Goal: Task Accomplishment & Management: Manage account settings

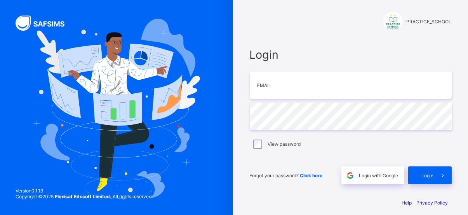
scroll to position [4, 0]
click at [302, 98] on input "email" at bounding box center [350, 84] width 202 height 27
type input "**********"
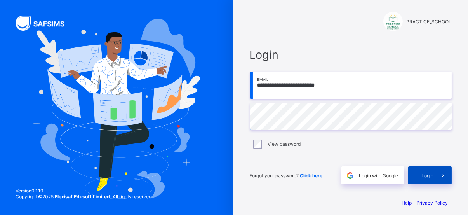
click at [420, 176] on div "Login" at bounding box center [429, 175] width 43 height 18
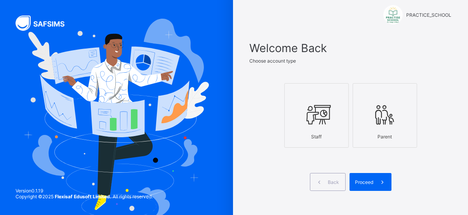
click at [330, 120] on icon at bounding box center [316, 114] width 27 height 23
click at [379, 185] on span at bounding box center [382, 182] width 18 height 18
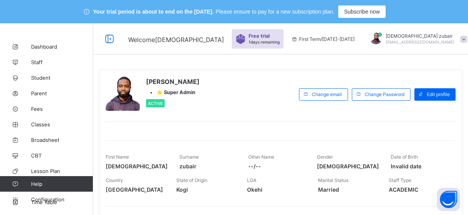
click at [268, 44] on span "1 days remaining" at bounding box center [263, 42] width 31 height 5
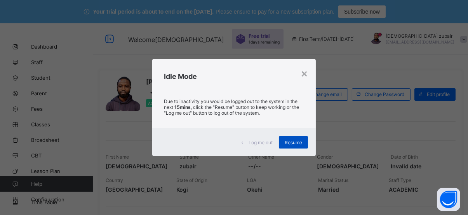
click at [304, 148] on div "Resume" at bounding box center [293, 142] width 29 height 12
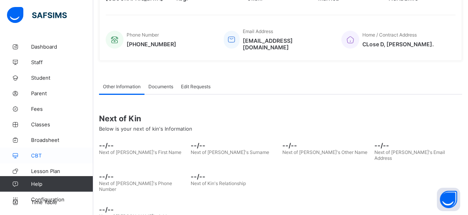
scroll to position [10, 0]
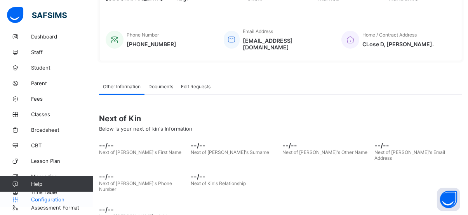
click at [54, 198] on span "Configuration" at bounding box center [62, 199] width 62 height 6
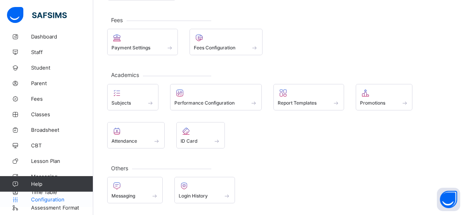
scroll to position [148, 0]
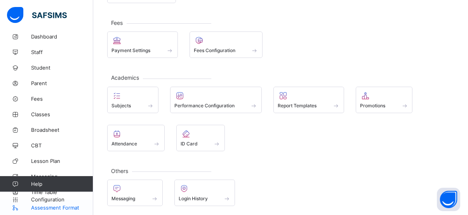
click at [54, 201] on span "Assessment Format" at bounding box center [62, 207] width 62 height 6
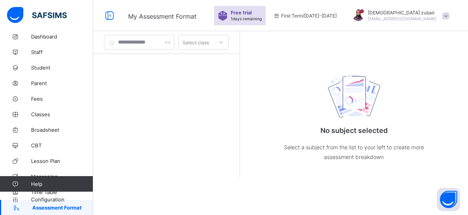
scroll to position [23, 0]
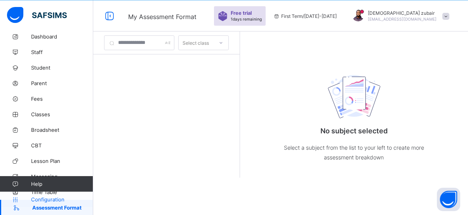
click at [36, 193] on link "Configuration" at bounding box center [46, 199] width 93 height 16
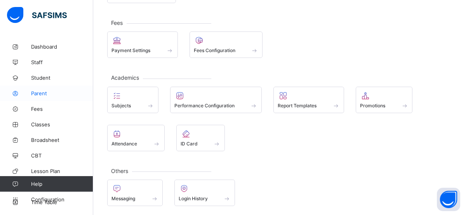
scroll to position [10, 0]
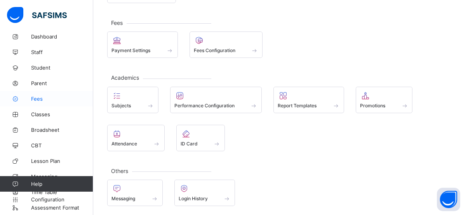
click at [57, 98] on span "Fees" at bounding box center [62, 98] width 62 height 6
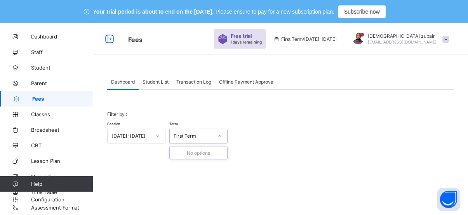
click at [197, 137] on div "First Term" at bounding box center [193, 136] width 40 height 6
click at [218, 133] on icon at bounding box center [219, 136] width 5 height 8
click at [156, 135] on icon at bounding box center [157, 136] width 5 height 8
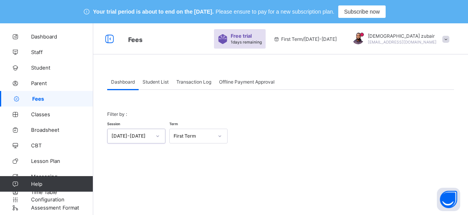
click at [156, 135] on icon at bounding box center [157, 136] width 5 height 8
click at [138, 137] on div "[DATE]-[DATE]" at bounding box center [131, 136] width 40 height 6
click at [159, 81] on span "Student List" at bounding box center [155, 82] width 26 height 6
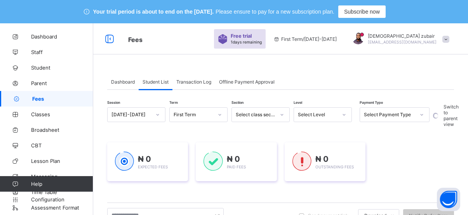
click at [189, 80] on span "Transaction Log" at bounding box center [193, 82] width 35 height 6
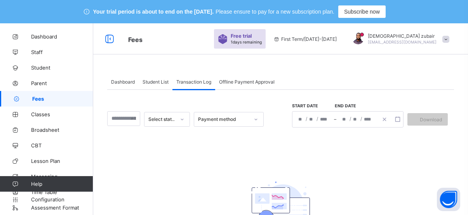
click at [247, 80] on span "Offline Payment Approval" at bounding box center [246, 82] width 55 height 6
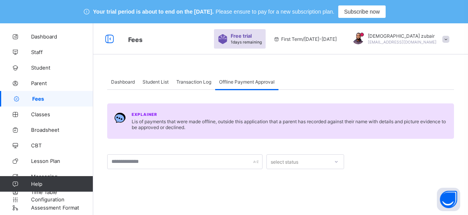
click at [118, 81] on span "Dashboard" at bounding box center [123, 82] width 24 height 6
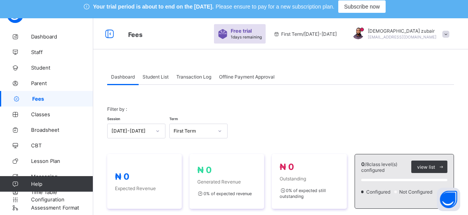
scroll to position [3, 0]
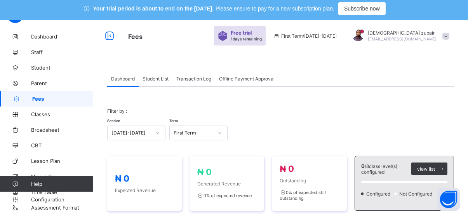
click at [149, 73] on div "Student List" at bounding box center [156, 79] width 34 height 16
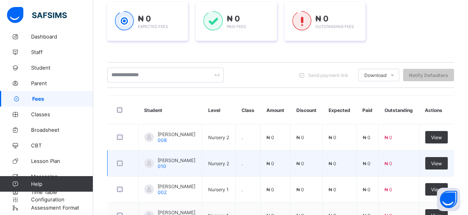
scroll to position [143, 0]
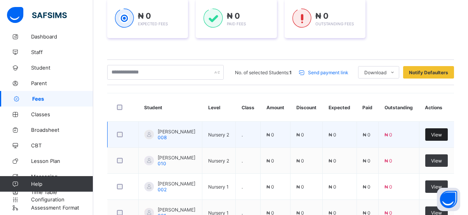
click at [442, 132] on span "View" at bounding box center [436, 135] width 11 height 6
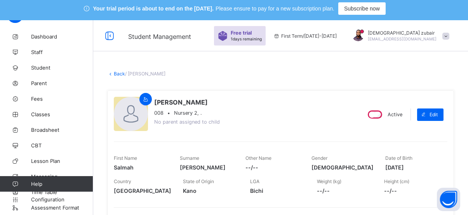
scroll to position [4, 0]
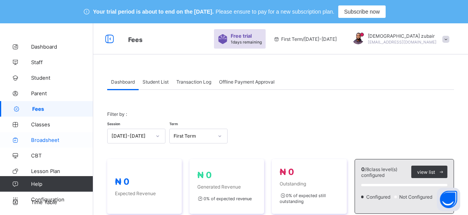
click at [42, 137] on span "Broadsheet" at bounding box center [62, 140] width 62 height 6
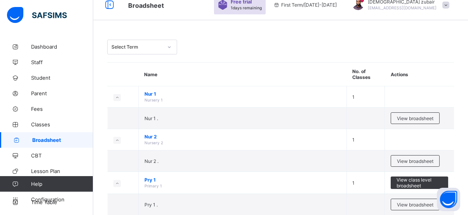
scroll to position [38, 0]
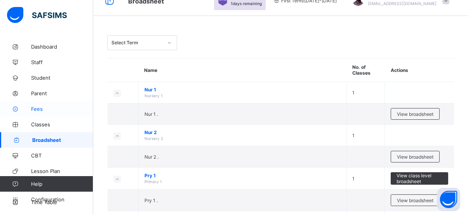
click at [38, 110] on span "Fees" at bounding box center [62, 109] width 62 height 6
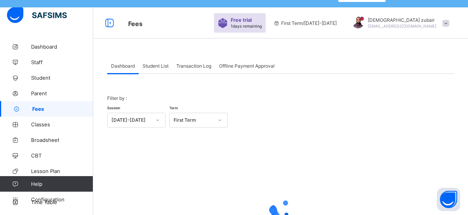
scroll to position [17, 0]
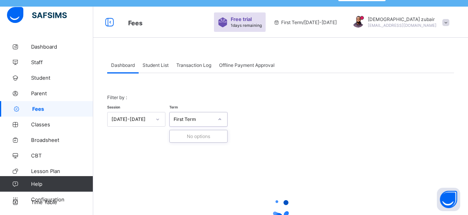
click at [202, 116] on div "First Term" at bounding box center [193, 119] width 40 height 6
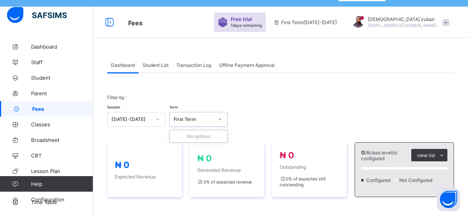
click at [207, 116] on div "First Term" at bounding box center [193, 119] width 40 height 6
click at [239, 117] on div "Session 2025-2026 Term First Term" at bounding box center [280, 115] width 346 height 23
click at [212, 119] on div "First Term" at bounding box center [193, 119] width 40 height 6
click at [50, 107] on span "Fees" at bounding box center [62, 109] width 61 height 6
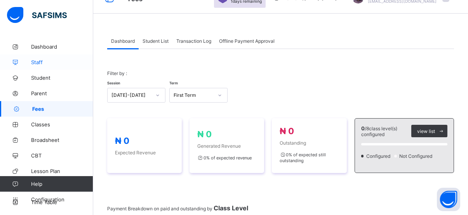
scroll to position [0, 0]
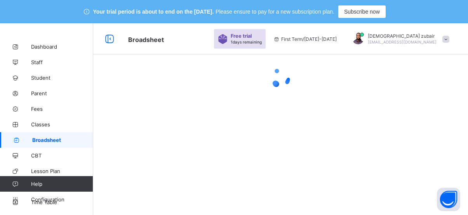
scroll to position [23, 0]
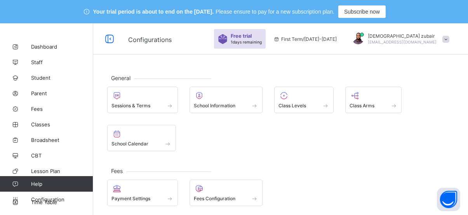
scroll to position [148, 0]
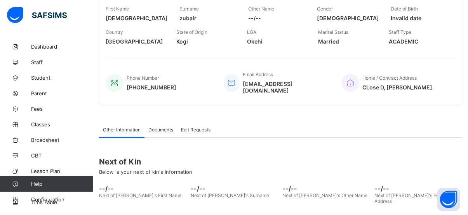
scroll to position [191, 0]
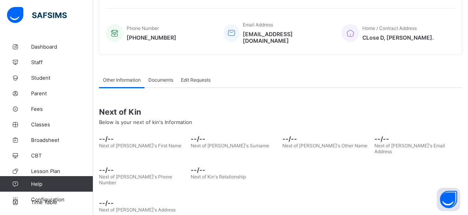
click at [15, 9] on img at bounding box center [37, 15] width 60 height 16
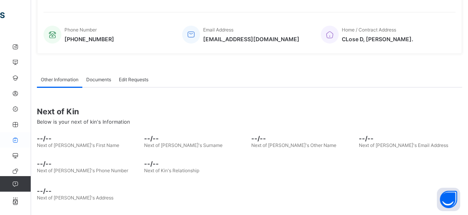
scroll to position [10, 0]
click at [17, 101] on link "Fees" at bounding box center [46, 99] width 93 height 16
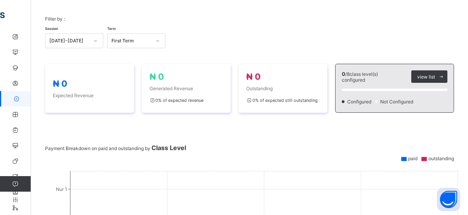
scroll to position [194, 0]
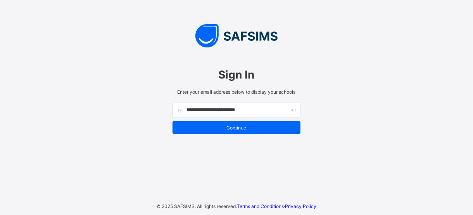
type input "**********"
click at [343, 121] on div "**********" at bounding box center [236, 107] width 473 height 215
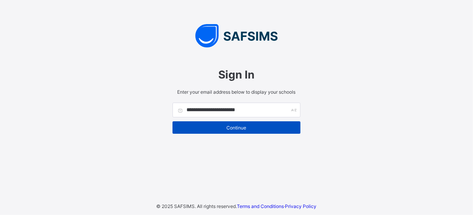
click at [253, 132] on div "Continue" at bounding box center [237, 127] width 128 height 12
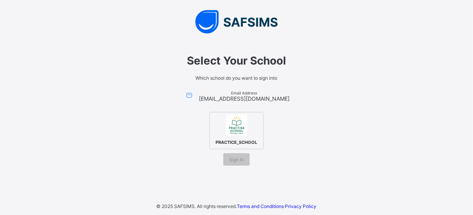
click at [241, 137] on span "PRACTICE_SCHOOL" at bounding box center [236, 141] width 45 height 9
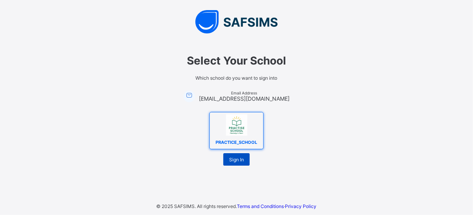
click at [239, 158] on span "Sign In" at bounding box center [236, 159] width 15 height 6
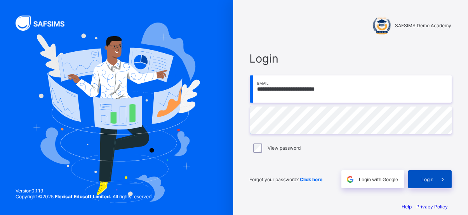
click at [424, 181] on div "Login" at bounding box center [429, 179] width 43 height 18
click at [442, 183] on span at bounding box center [442, 179] width 18 height 18
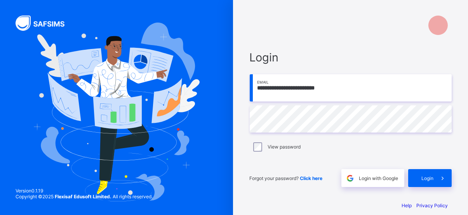
click at [215, 132] on div at bounding box center [116, 111] width 233 height 223
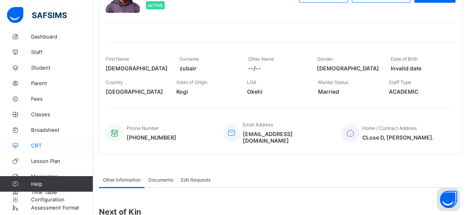
scroll to position [98, 0]
click at [38, 85] on span "Parent" at bounding box center [62, 83] width 62 height 6
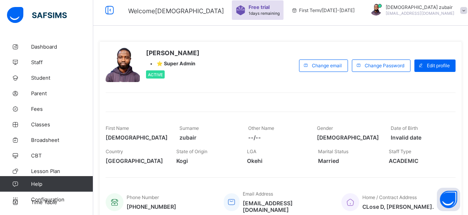
scroll to position [40, 0]
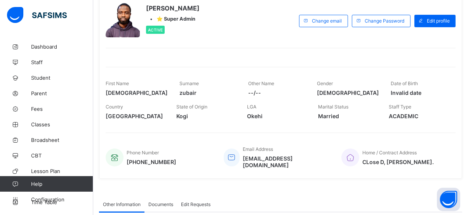
scroll to position [75, 0]
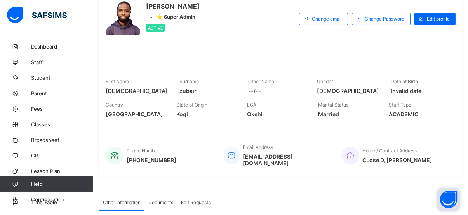
click at [451, 209] on button "Open asap" at bounding box center [448, 198] width 23 height 23
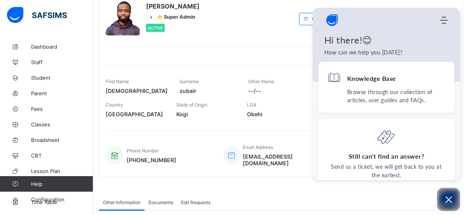
drag, startPoint x: 12, startPoint y: 4, endPoint x: 19, endPoint y: 24, distance: 21.3
click at [19, 24] on div at bounding box center [46, 15] width 93 height 31
click at [19, 24] on div at bounding box center [37, 15] width 60 height 17
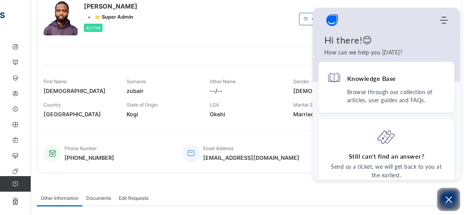
click at [89, 29] on span "Active" at bounding box center [93, 28] width 15 height 5
click at [94, 7] on span "[PERSON_NAME]" at bounding box center [111, 6] width 54 height 8
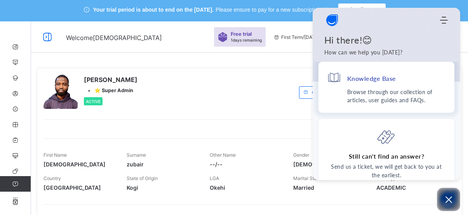
scroll to position [0, 0]
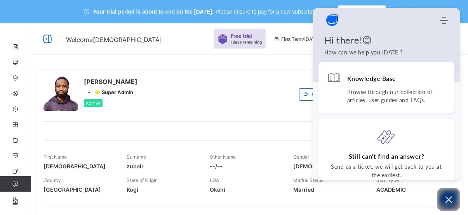
click at [274, 139] on div "[PERSON_NAME] • ⭐ Super Admin Active Change email Change Password Edit profile …" at bounding box center [249, 159] width 425 height 178
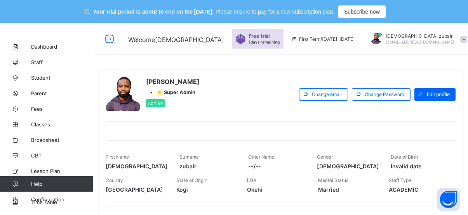
click at [183, 133] on div "[PERSON_NAME] • ⭐ Super Admin Active Change email Change Password Edit profile …" at bounding box center [280, 161] width 363 height 182
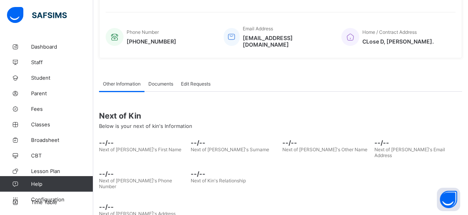
scroll to position [197, 0]
